Goal: Find specific page/section: Find specific page/section

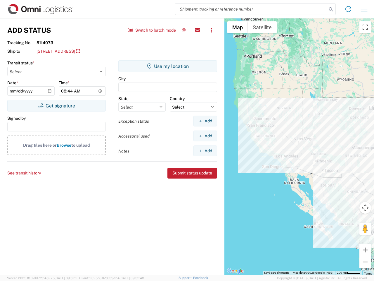
click at [251, 9] on input "search" at bounding box center [251, 9] width 152 height 11
click at [331, 9] on icon at bounding box center [331, 9] width 8 height 8
click at [349, 9] on icon at bounding box center [348, 8] width 9 height 9
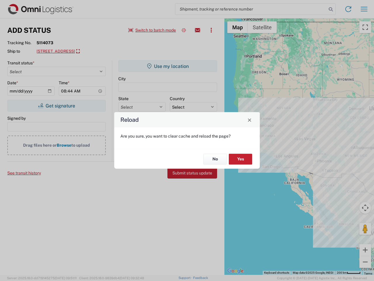
click at [364, 9] on div "Reload Are you sure, you want to clear cache and reload the page? No Yes" at bounding box center [187, 140] width 374 height 281
click at [152, 30] on div "Reload Are you sure, you want to clear cache and reload the page? No Yes" at bounding box center [187, 140] width 374 height 281
click at [184, 30] on div "Reload Are you sure, you want to clear cache and reload the page? No Yes" at bounding box center [187, 140] width 374 height 281
click at [198, 30] on div "Reload Are you sure, you want to clear cache and reload the page? No Yes" at bounding box center [187, 140] width 374 height 281
click at [211, 30] on div "Reload Are you sure, you want to clear cache and reload the page? No Yes" at bounding box center [187, 140] width 374 height 281
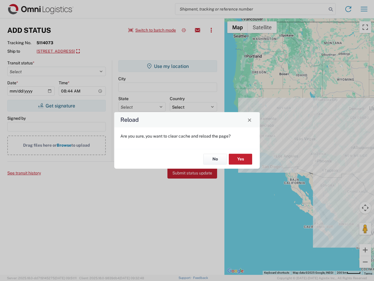
click at [90, 51] on div "Reload Are you sure, you want to clear cache and reload the page? No Yes" at bounding box center [187, 140] width 374 height 281
click at [56, 106] on div "Reload Are you sure, you want to clear cache and reload the page? No Yes" at bounding box center [187, 140] width 374 height 281
